Goal: Book appointment/travel/reservation

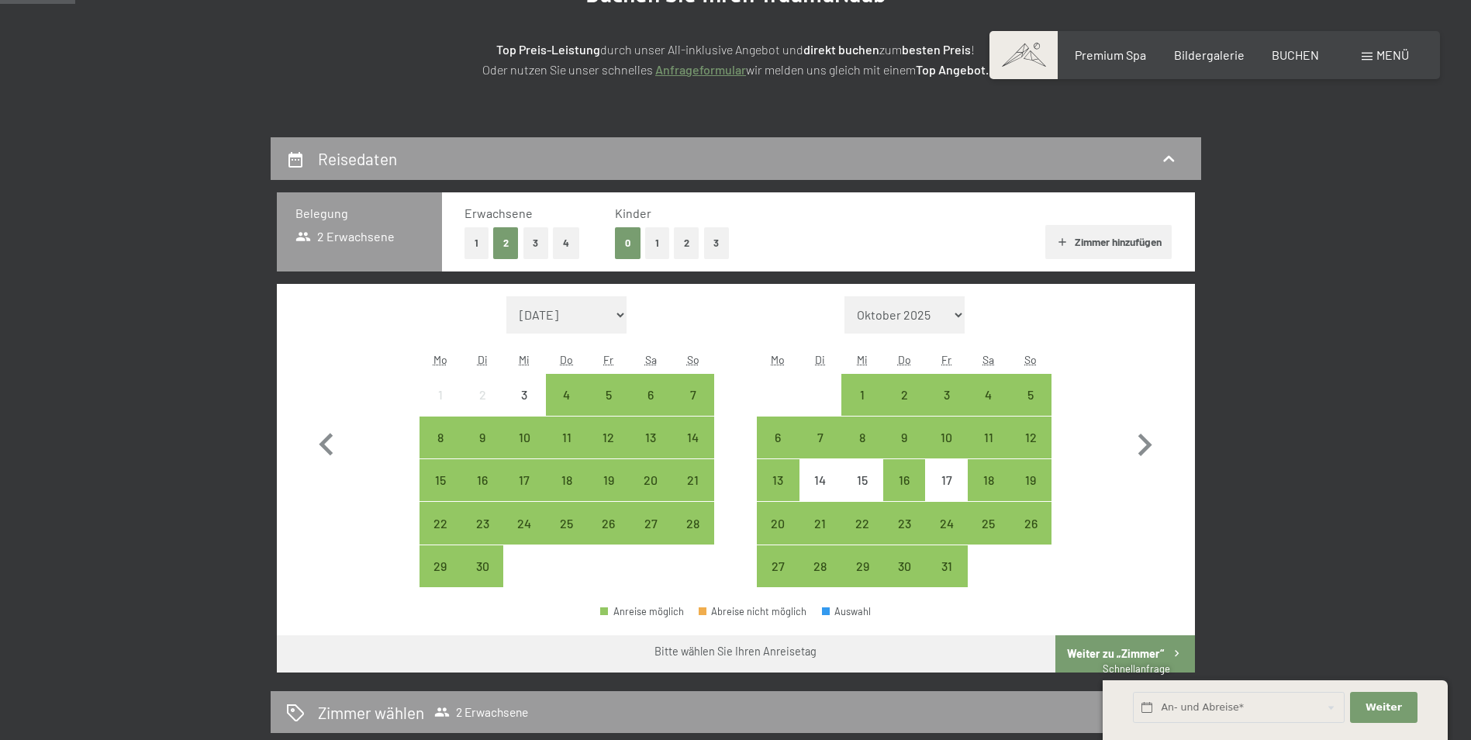
click at [1374, 54] on div "Menü" at bounding box center [1385, 55] width 47 height 17
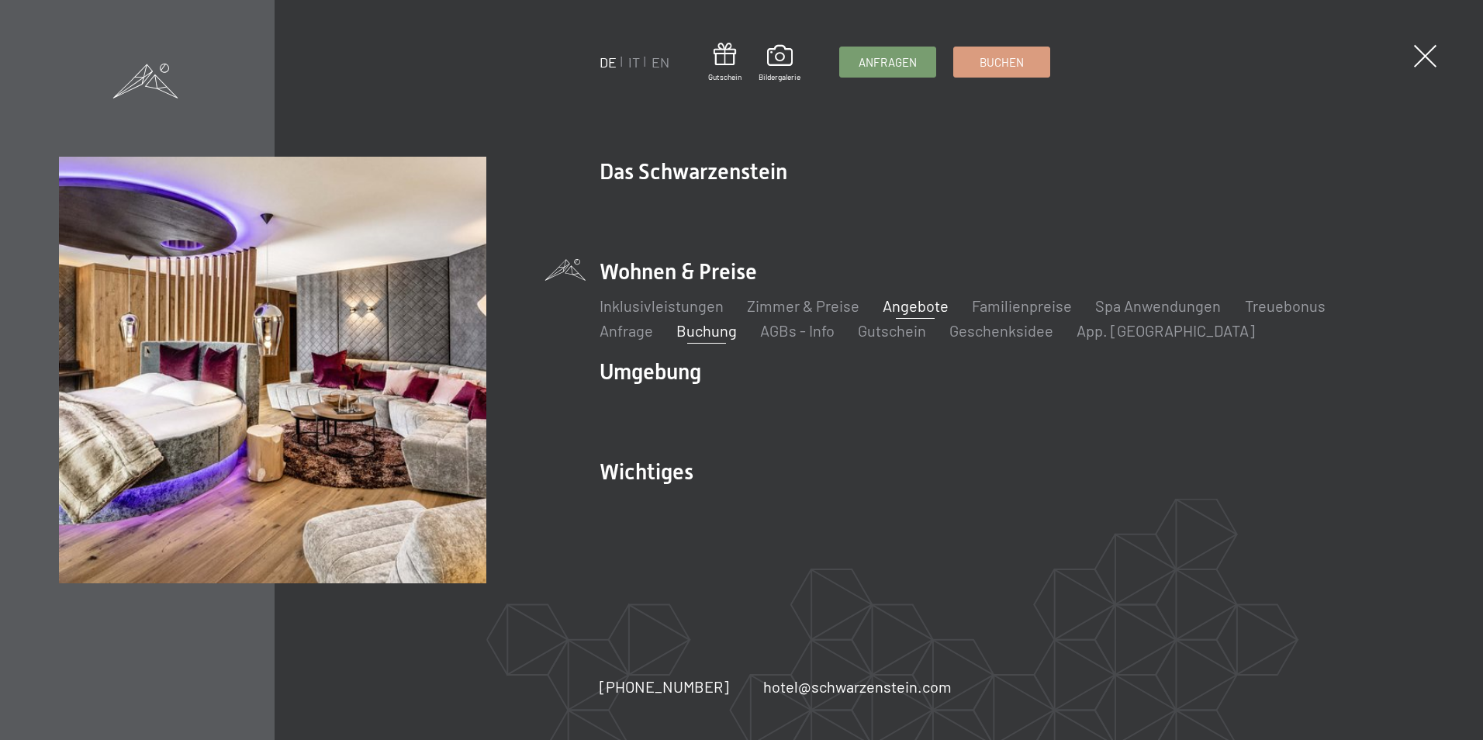
click at [916, 300] on link "Angebote" at bounding box center [916, 305] width 66 height 19
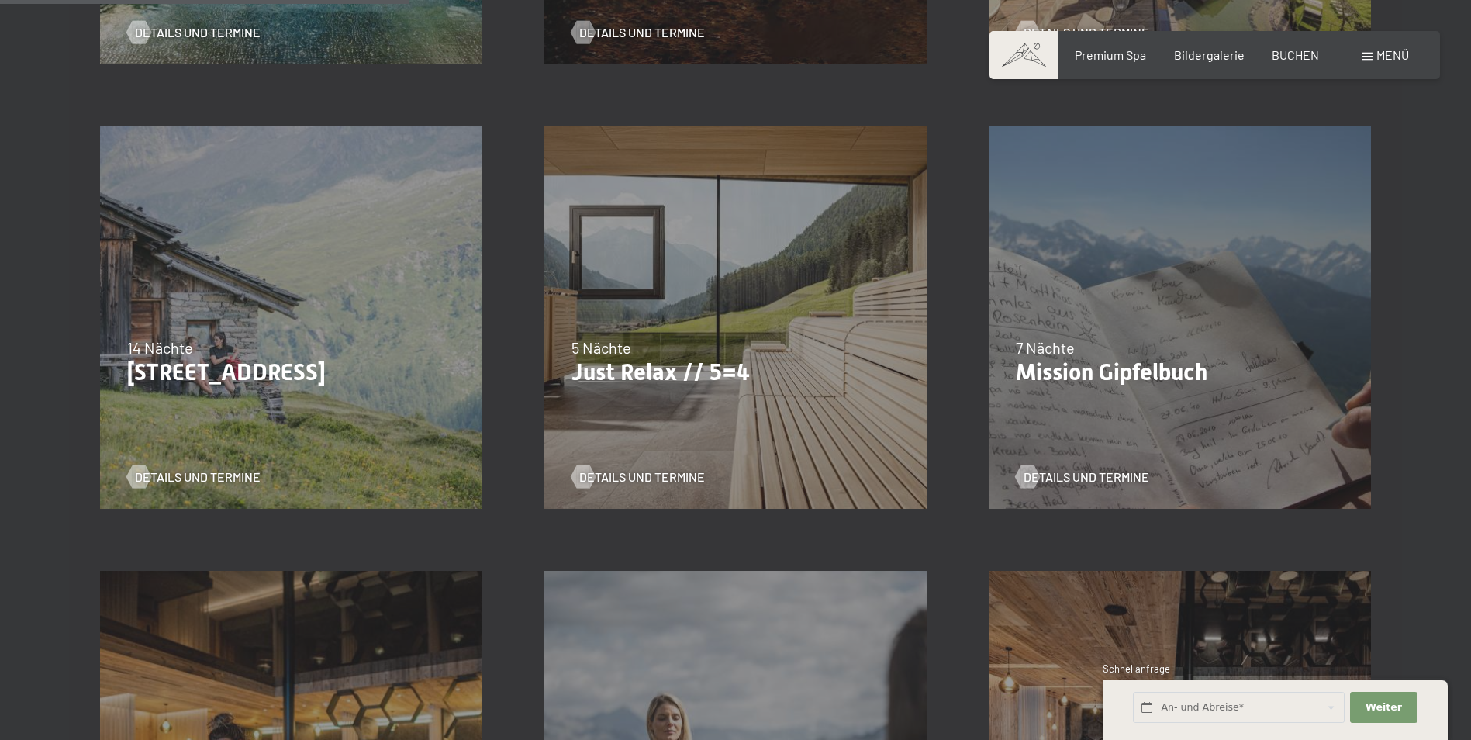
scroll to position [853, 0]
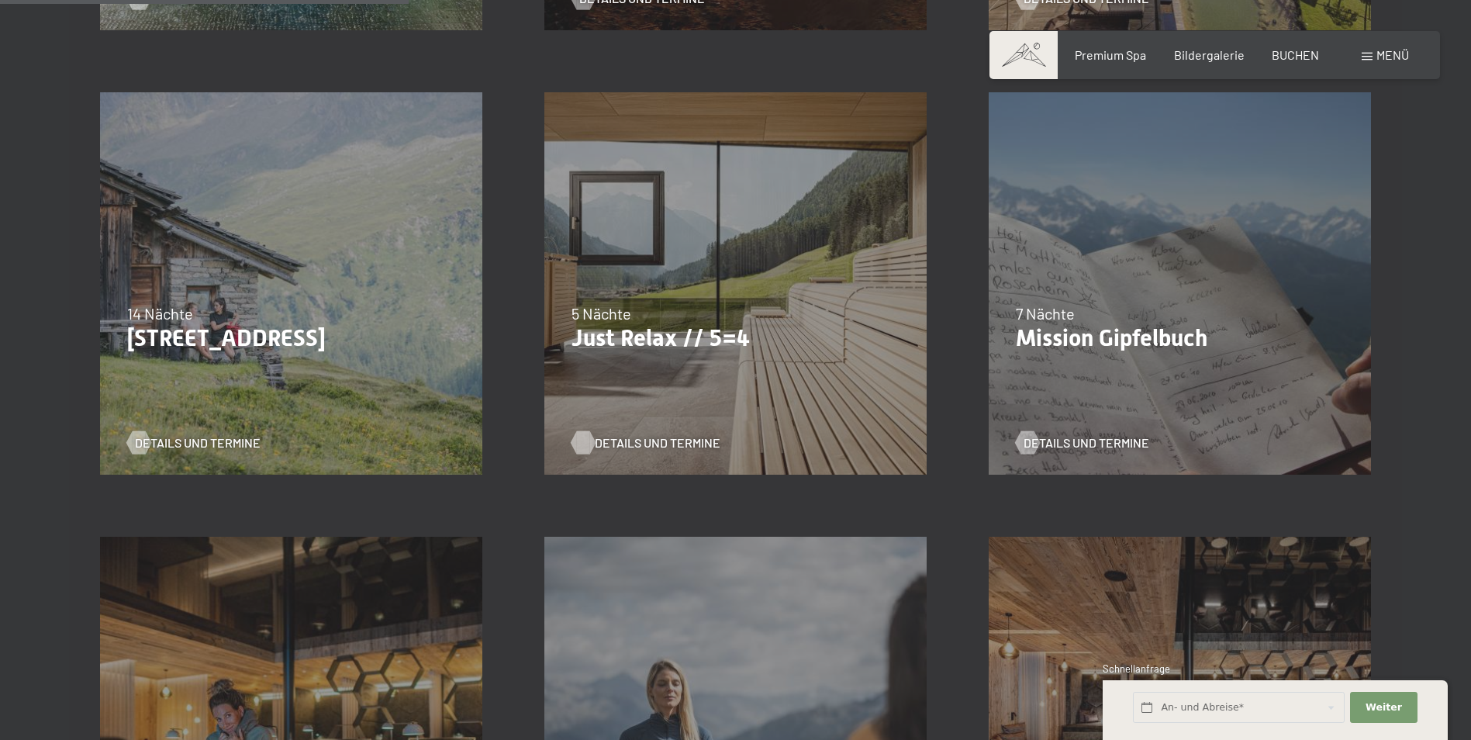
click at [599, 444] on span "Details und Termine" at bounding box center [658, 442] width 126 height 17
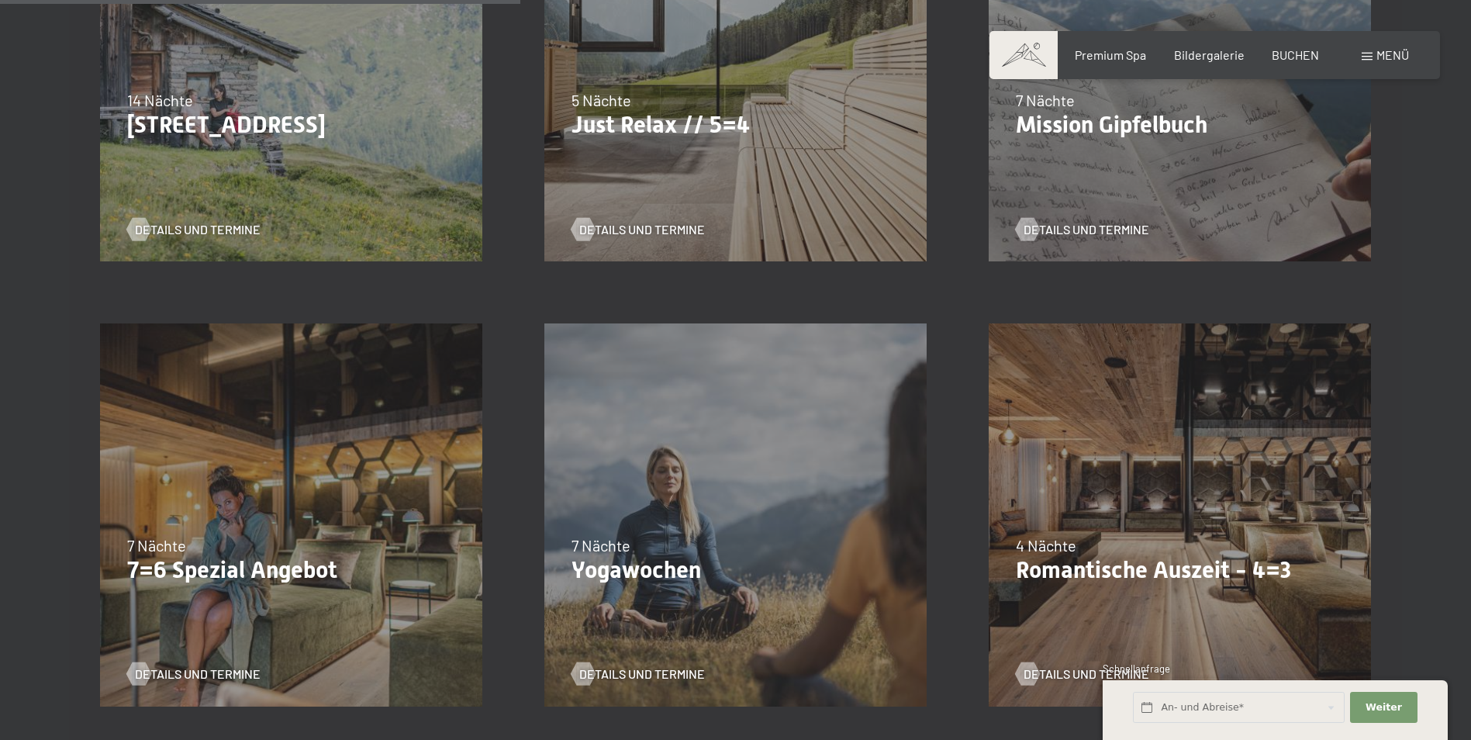
scroll to position [1086, 0]
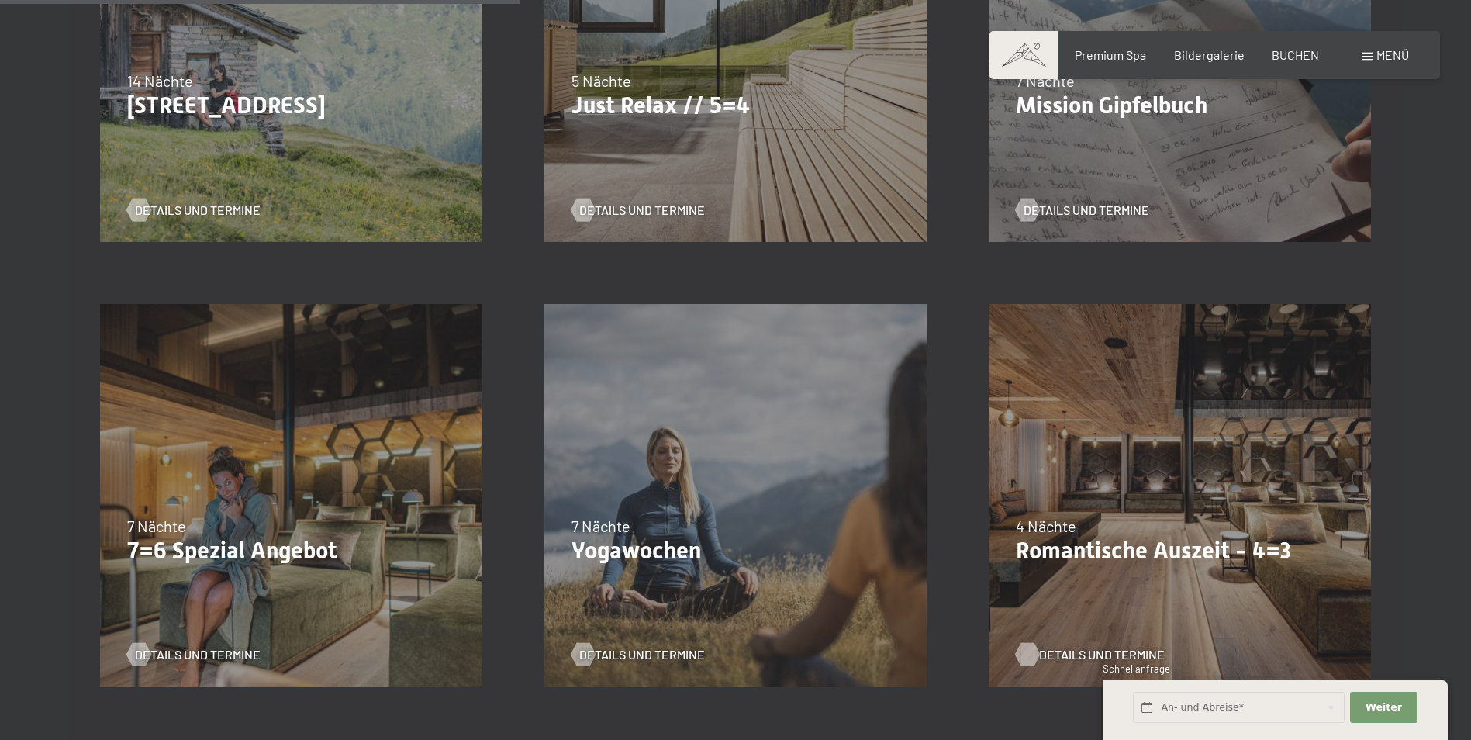
click at [1136, 652] on span "Details und Termine" at bounding box center [1102, 654] width 126 height 17
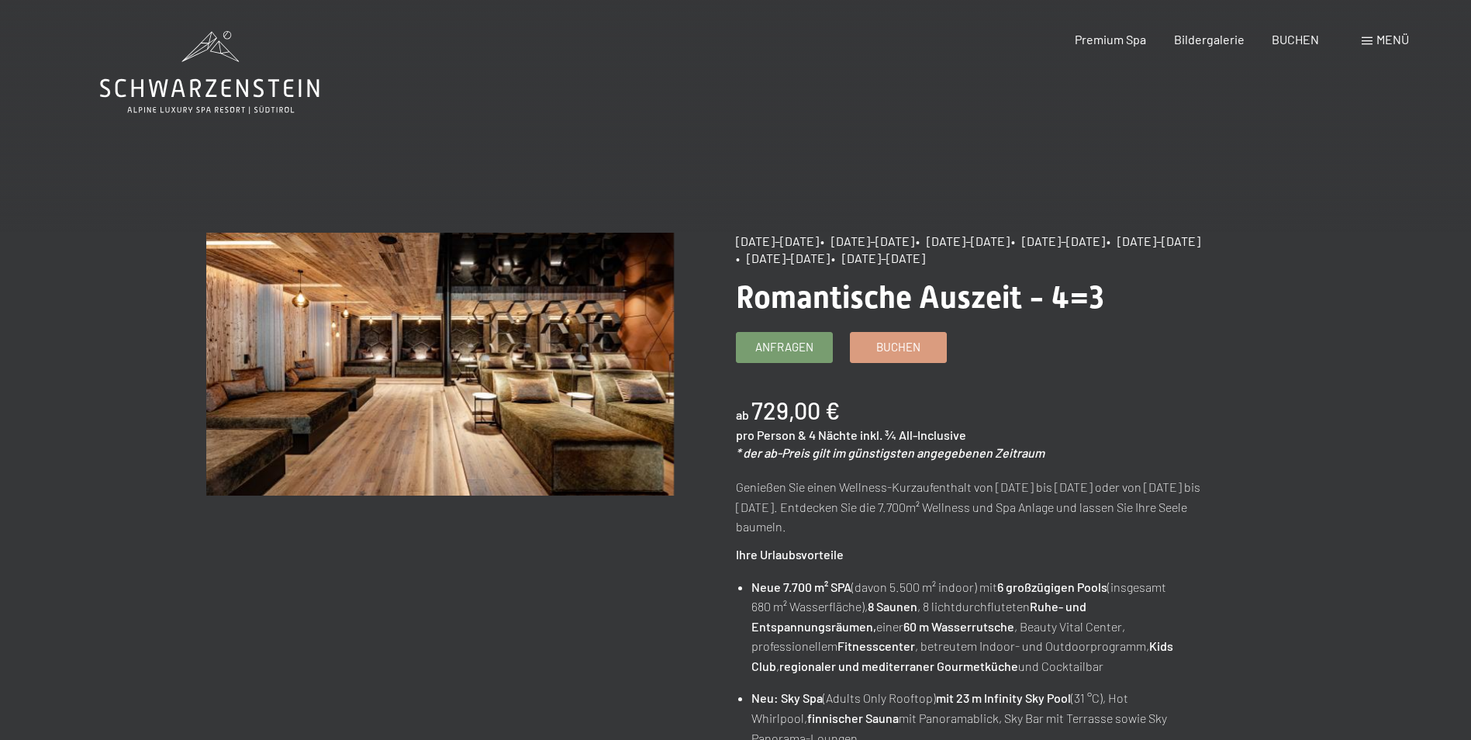
click at [1370, 40] on span at bounding box center [1367, 41] width 11 height 8
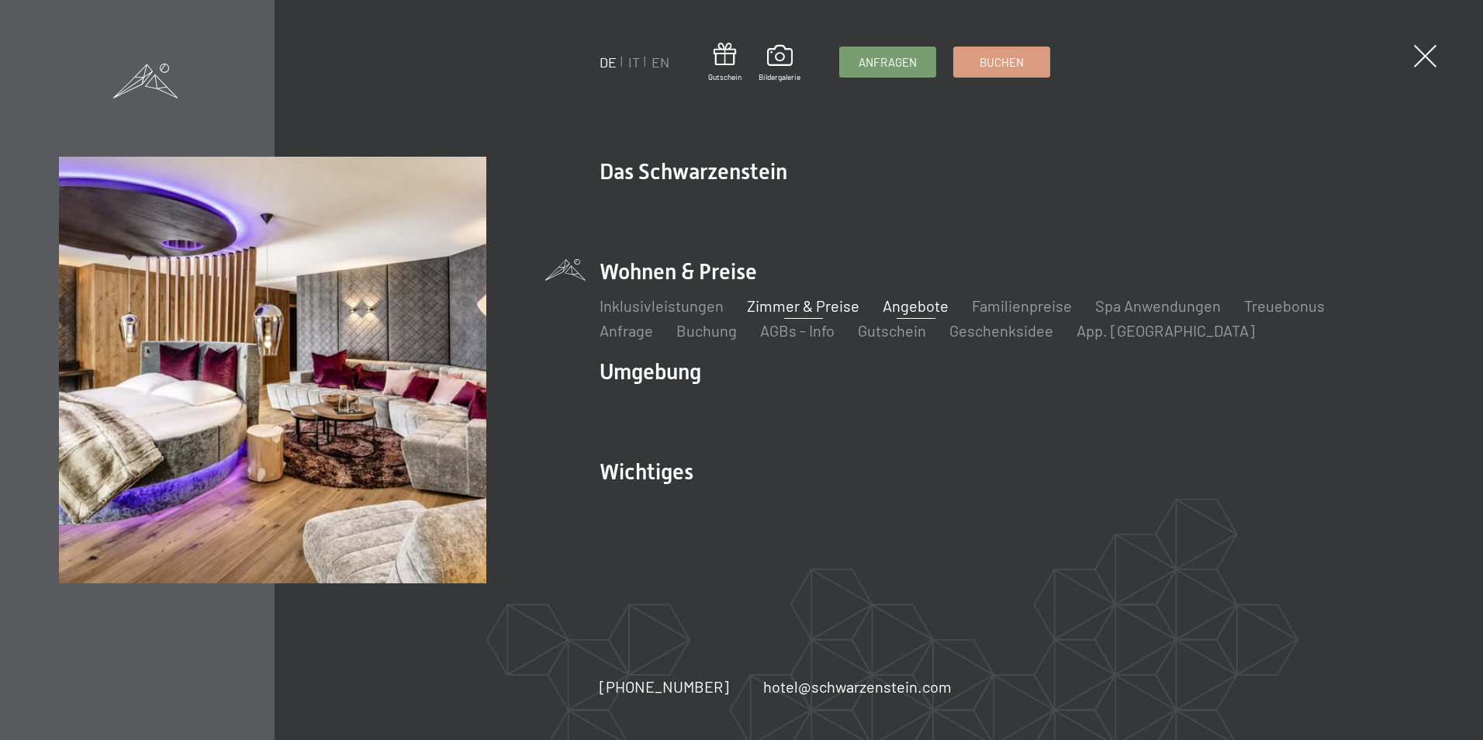
click at [790, 303] on link "Zimmer & Preise" at bounding box center [803, 305] width 112 height 19
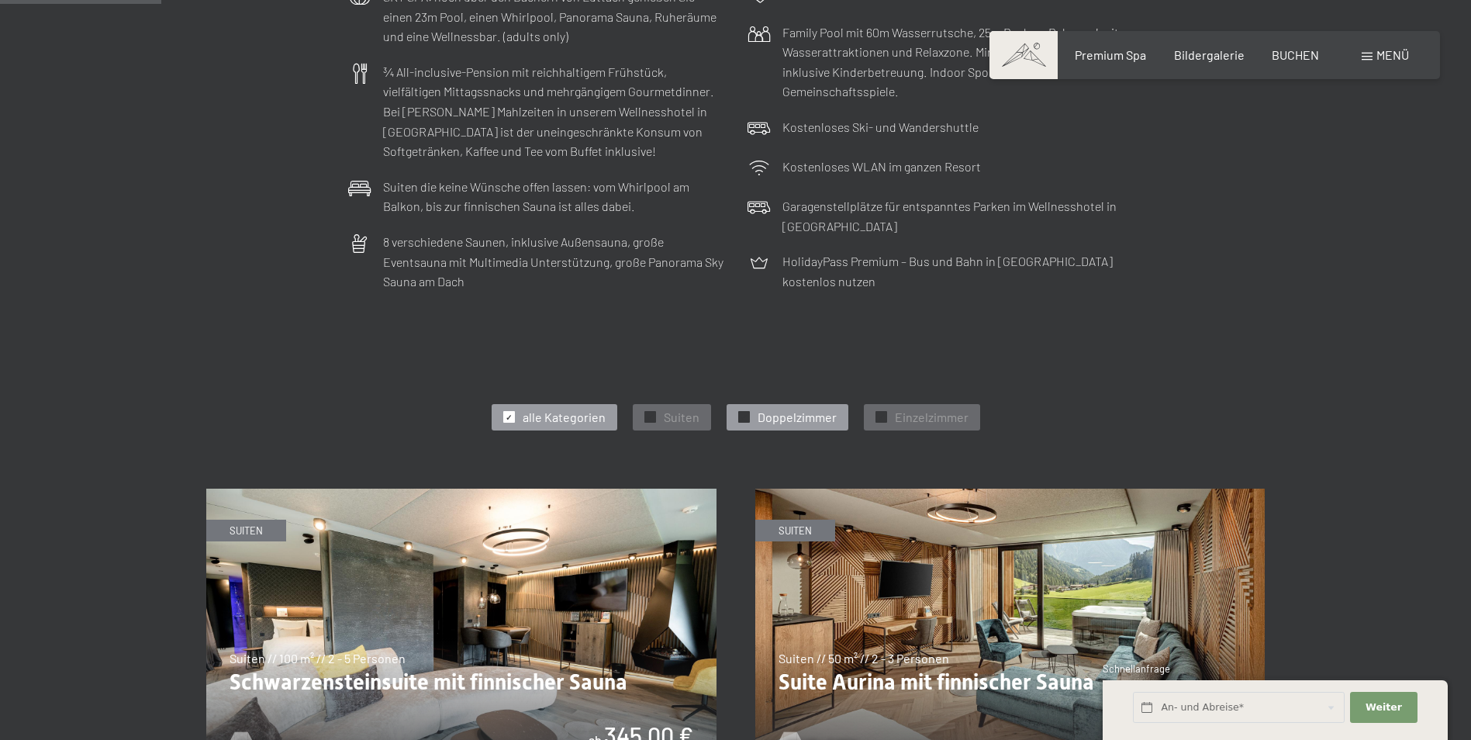
click at [782, 419] on span "Doppelzimmer" at bounding box center [797, 417] width 79 height 17
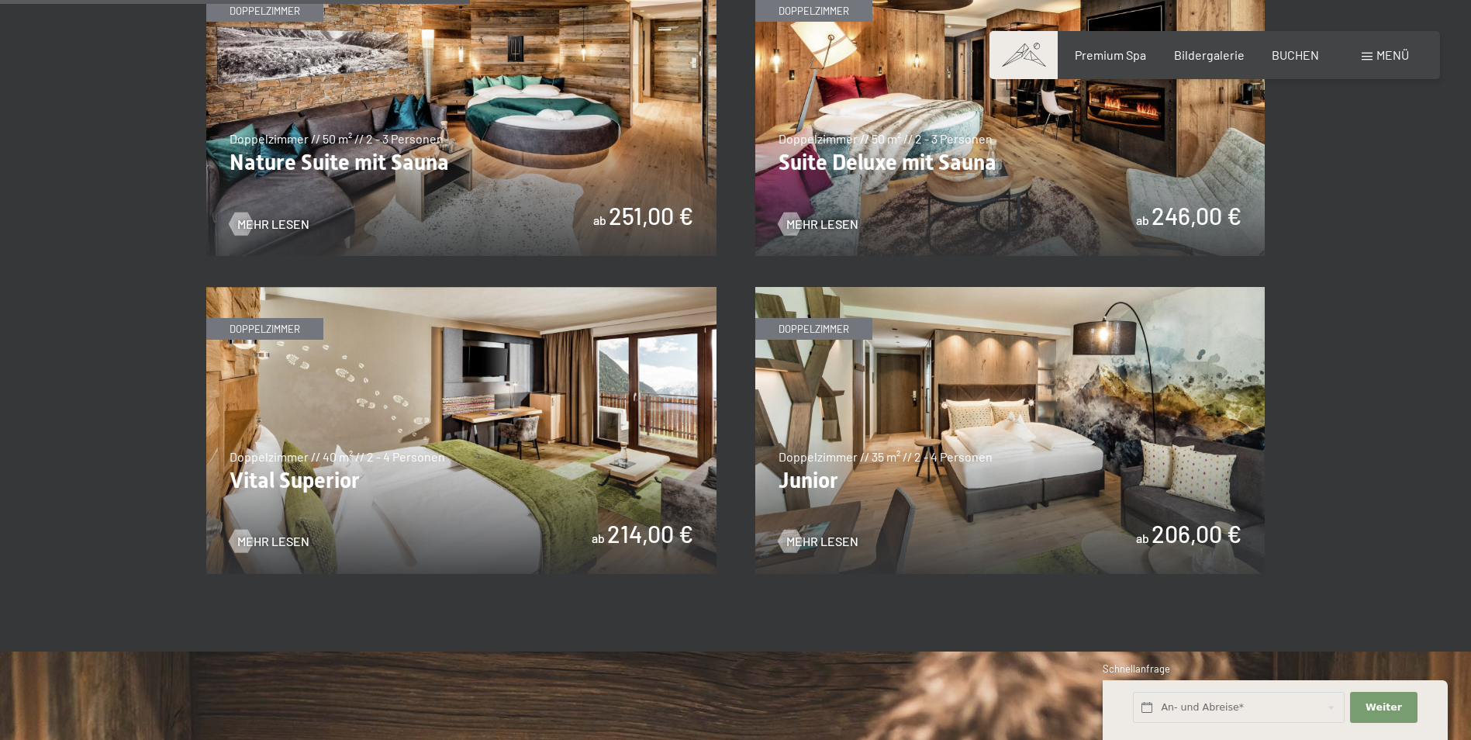
scroll to position [1086, 0]
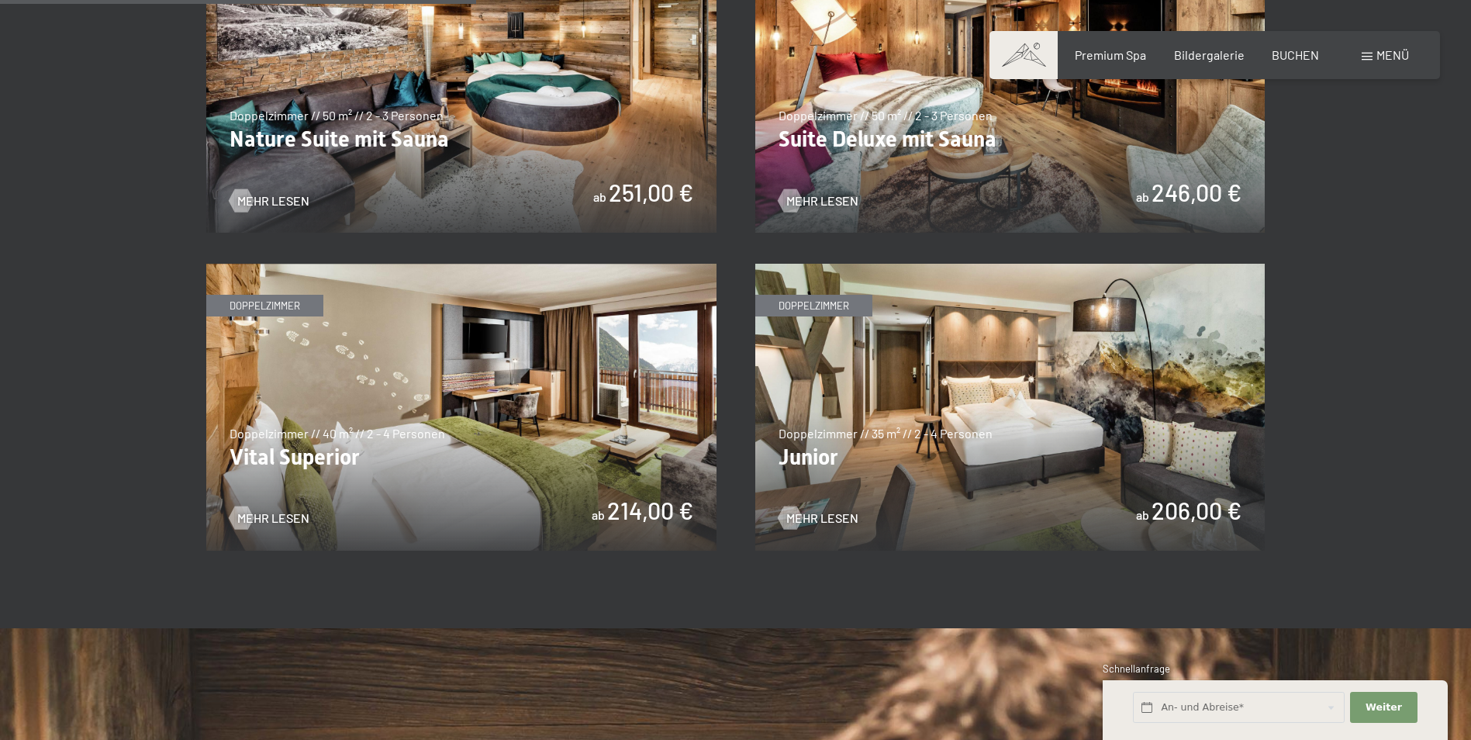
click at [430, 444] on img at bounding box center [461, 407] width 510 height 287
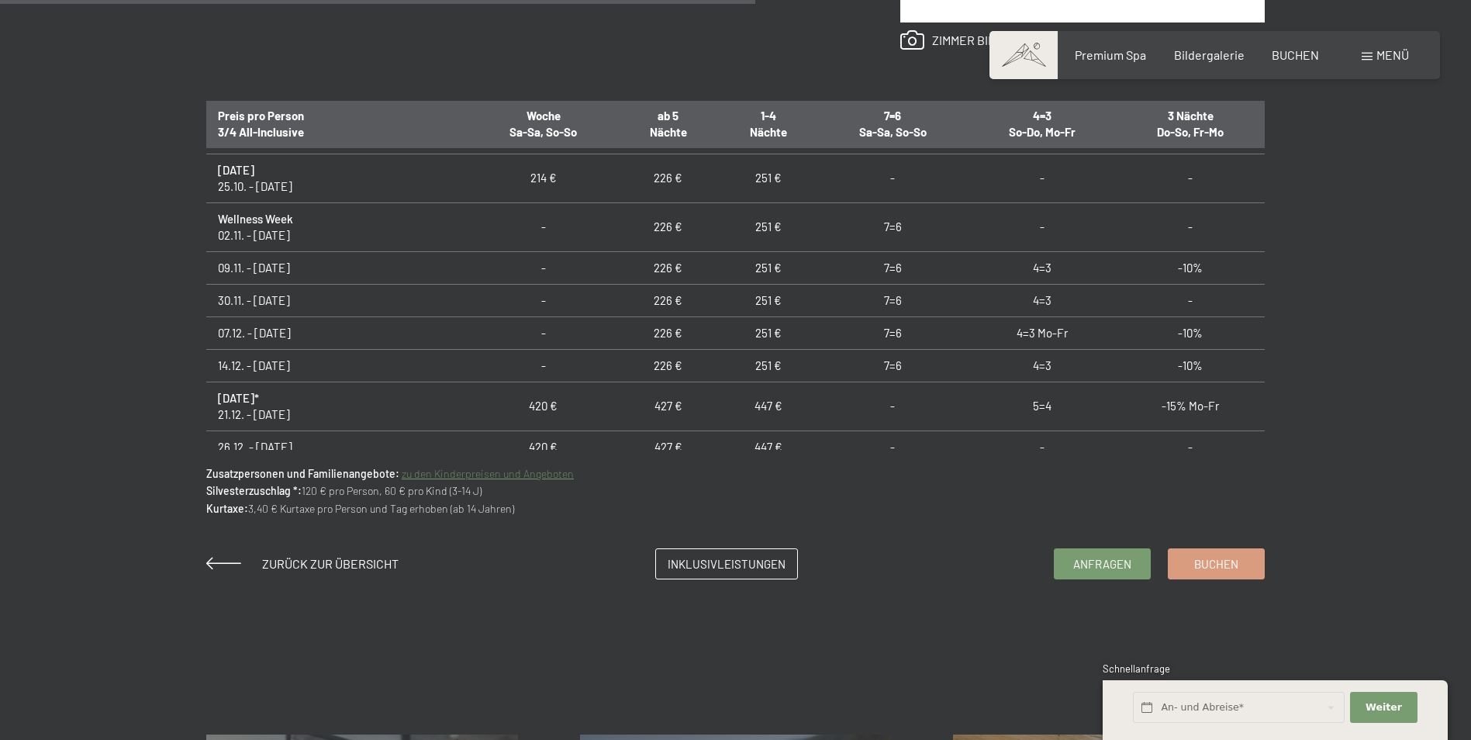
scroll to position [193, 0]
